Goal: Find specific page/section: Find specific page/section

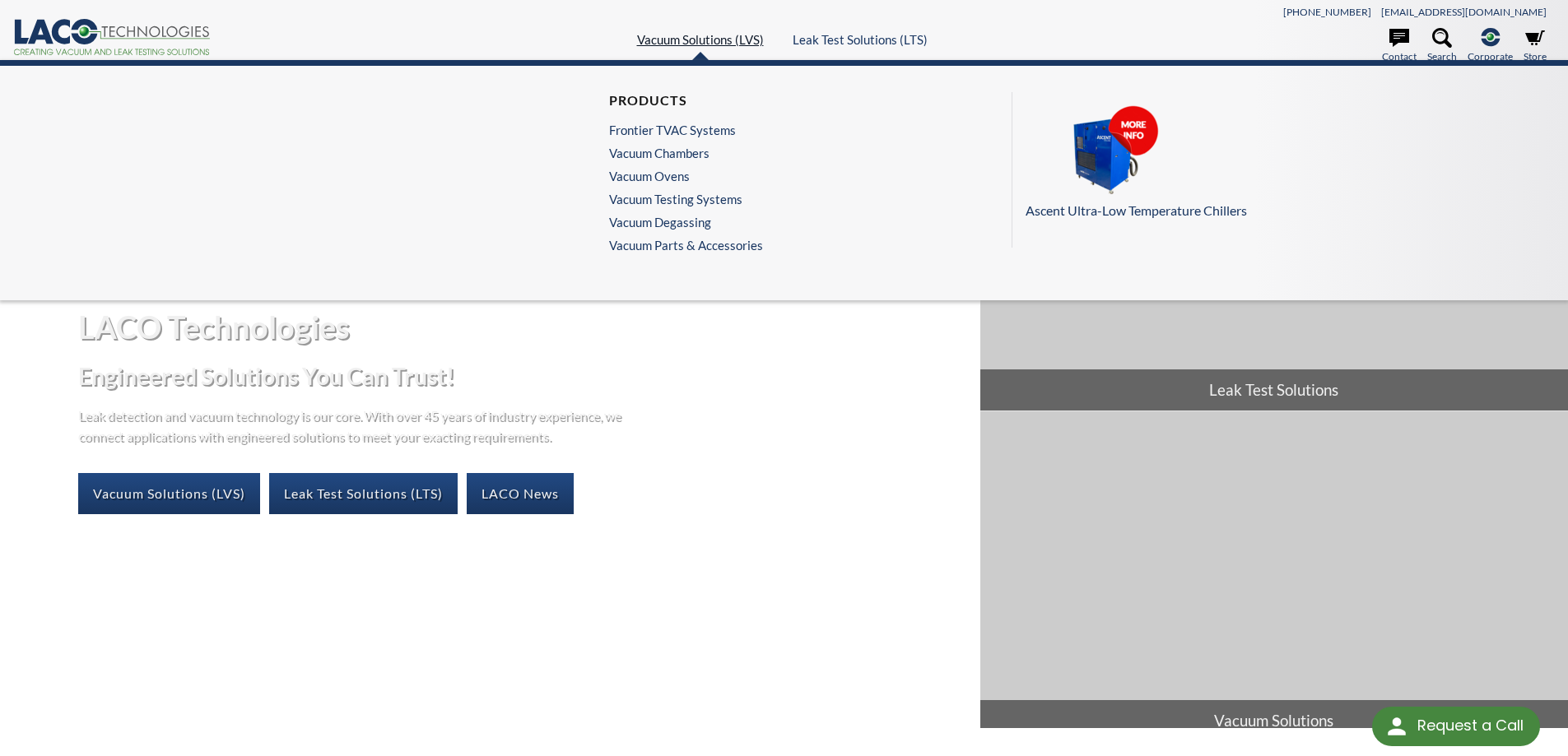
click at [719, 43] on link "Vacuum Solutions (LVS)" at bounding box center [700, 40] width 127 height 15
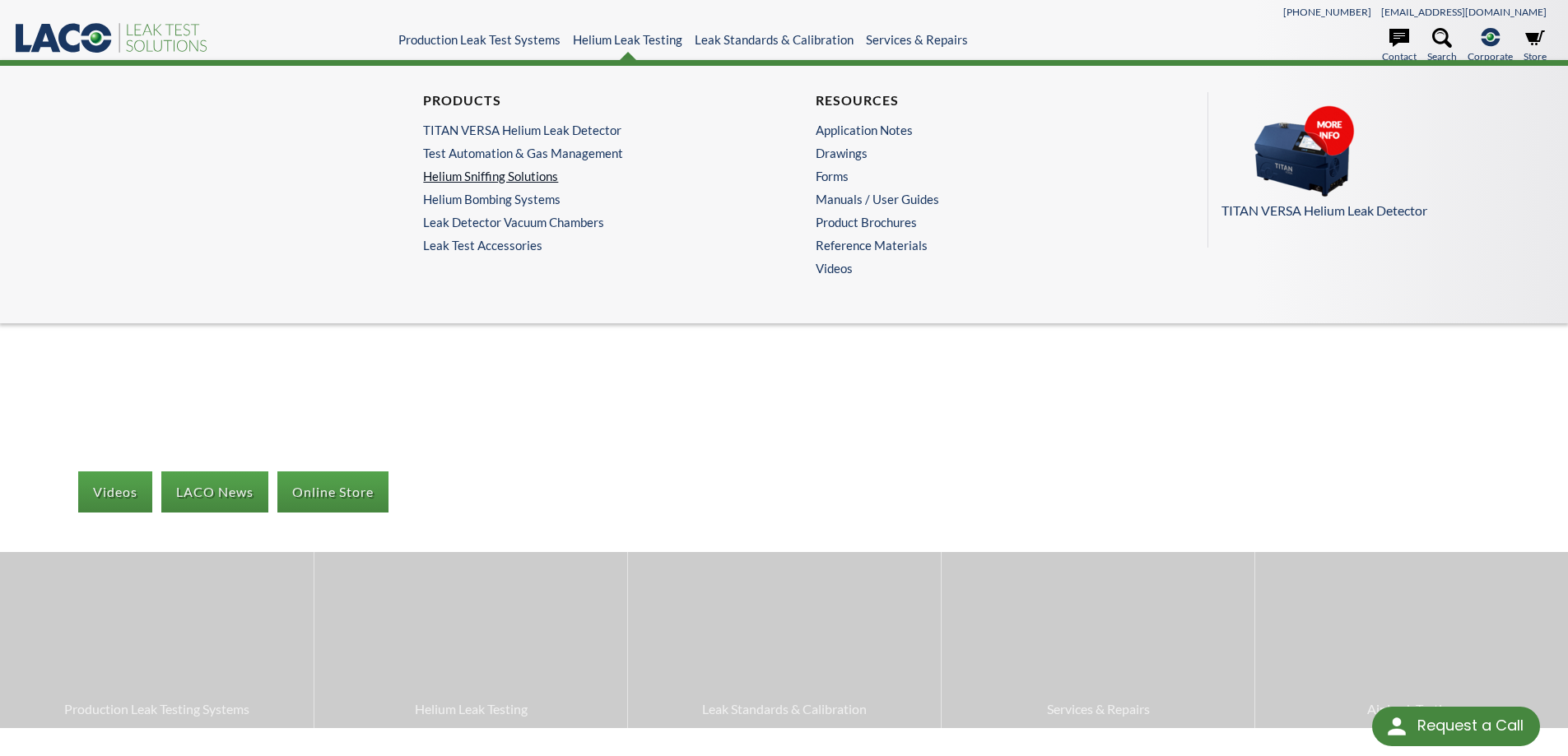
click at [507, 174] on link "Helium Sniffing Solutions" at bounding box center [583, 177] width 321 height 15
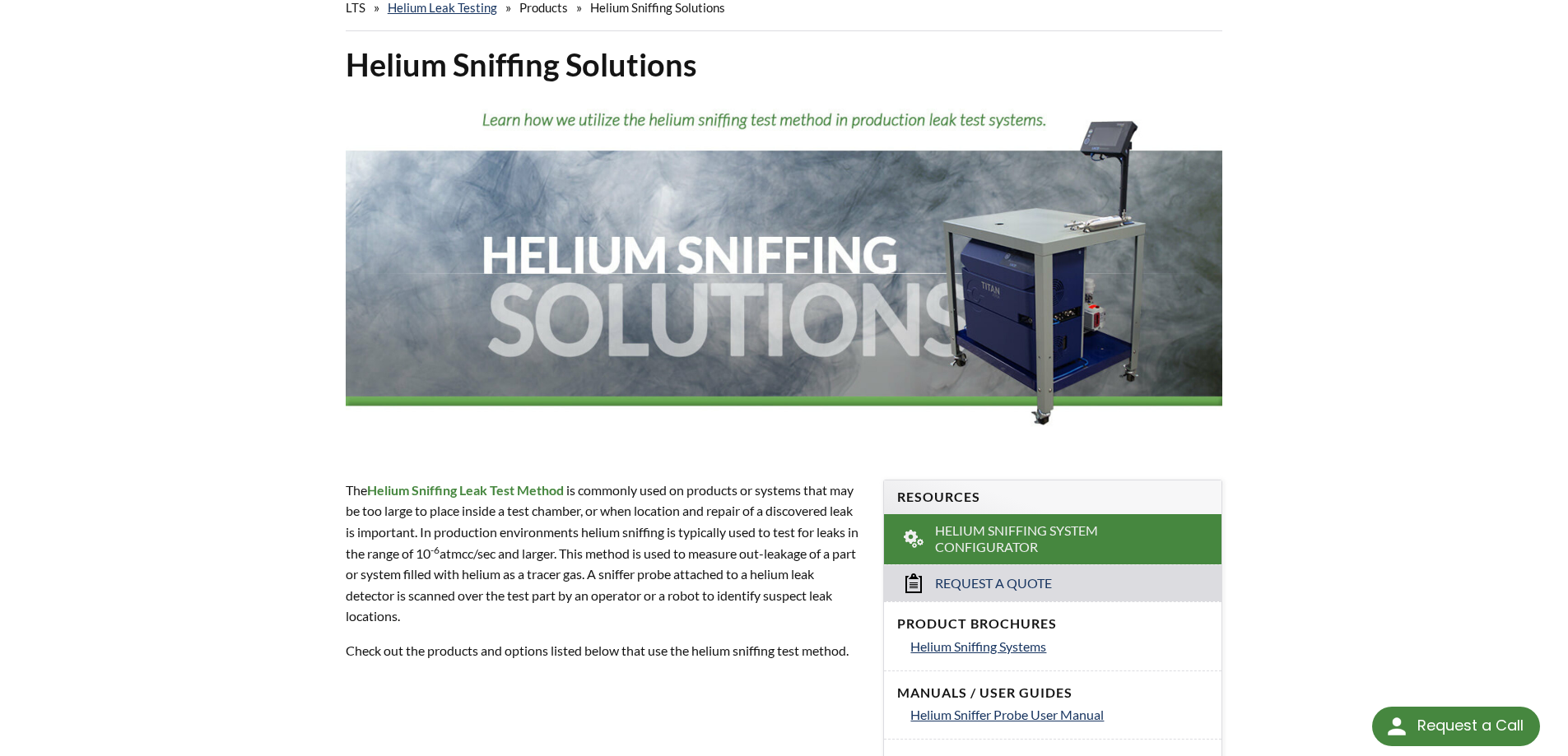
scroll to position [754, 0]
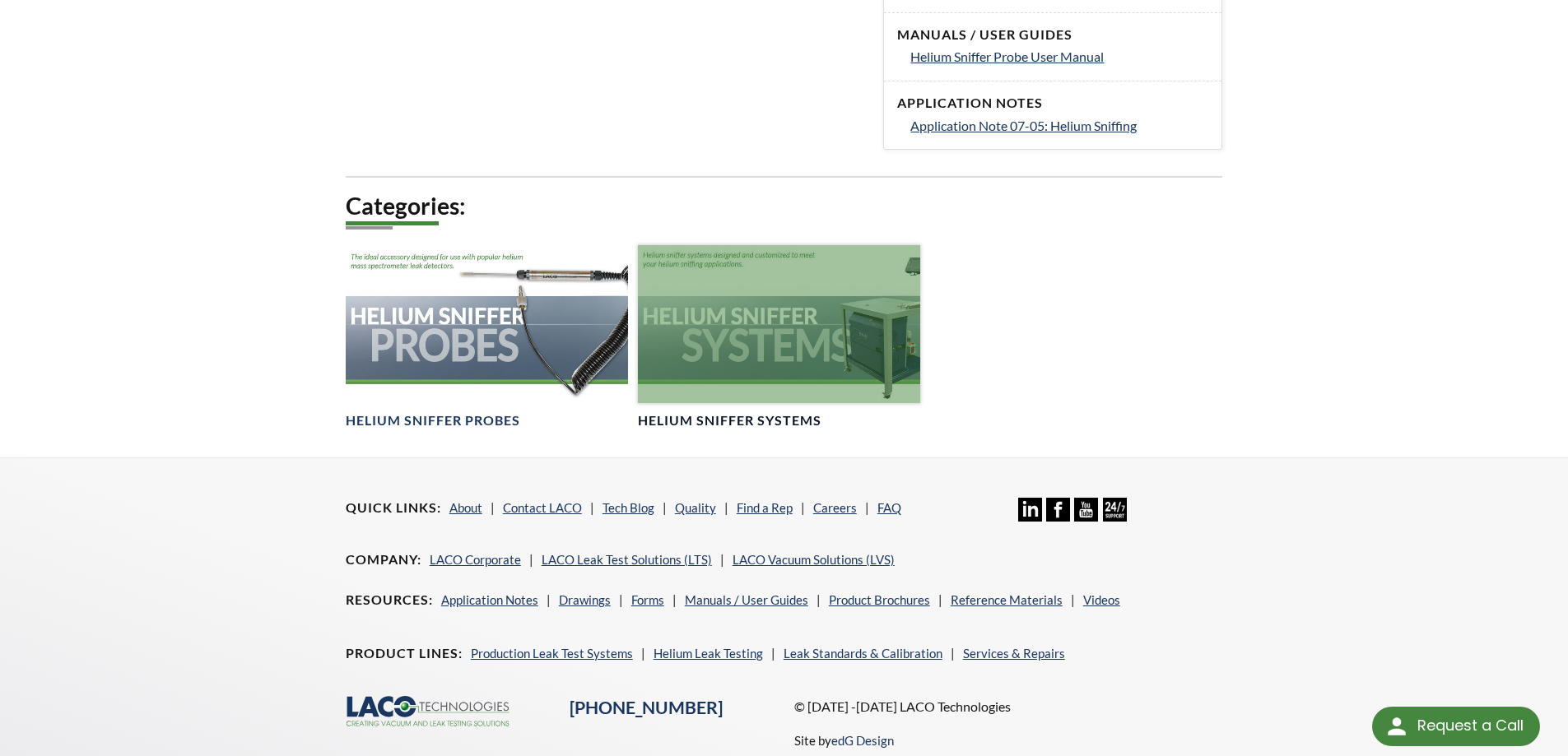
click at [760, 357] on div at bounding box center [779, 325] width 282 height 159
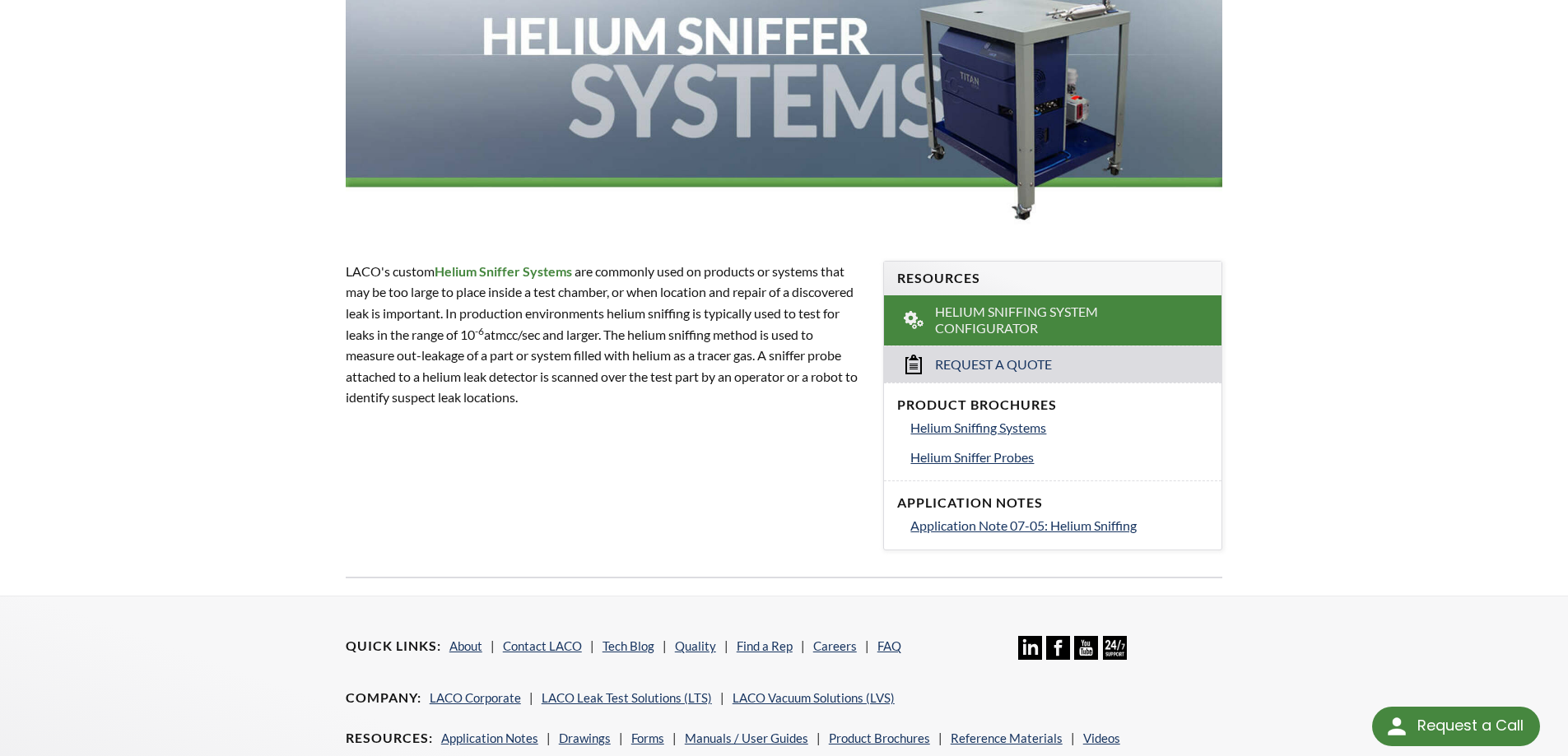
scroll to position [124, 0]
